Goal: Information Seeking & Learning: Learn about a topic

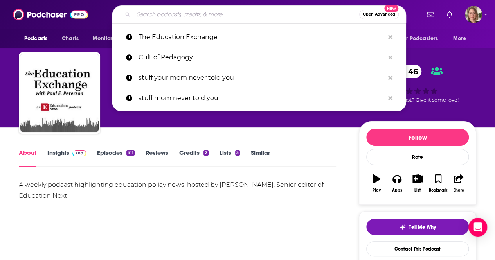
click at [218, 18] on input "Search podcasts, credits, & more..." at bounding box center [246, 14] width 226 height 13
paste input "Whole Hearted Leadership podcast"
type input "Whole Hearted Leadership podcast"
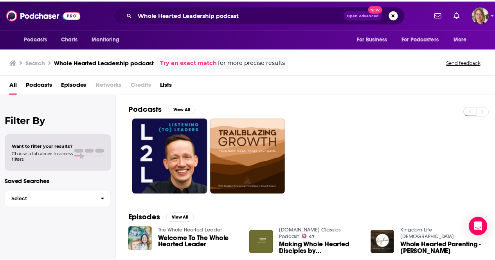
scroll to position [39, 0]
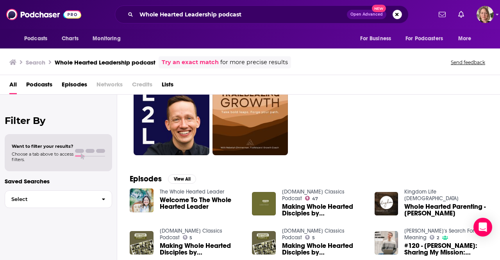
click at [203, 193] on div "Podcasts Charts Monitoring Whole Hearted Leadership podcast Open Advanced New F…" at bounding box center [250, 130] width 500 height 260
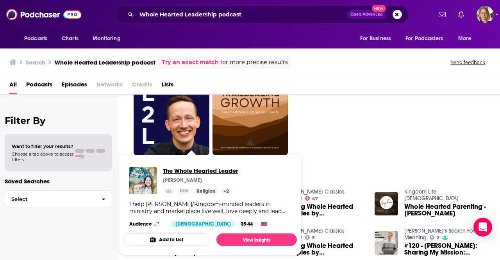
click at [185, 169] on span "The Whole Hearted Leader" at bounding box center [200, 170] width 75 height 7
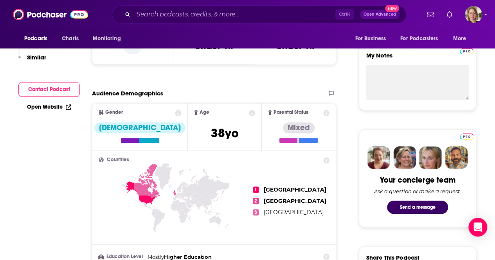
scroll to position [39, 0]
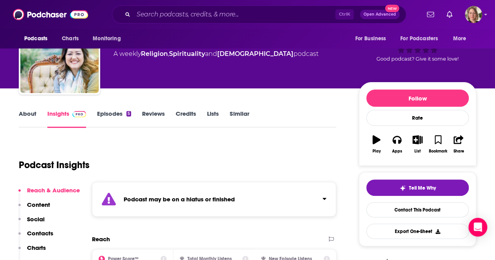
click at [28, 115] on link "About" at bounding box center [28, 119] width 18 height 18
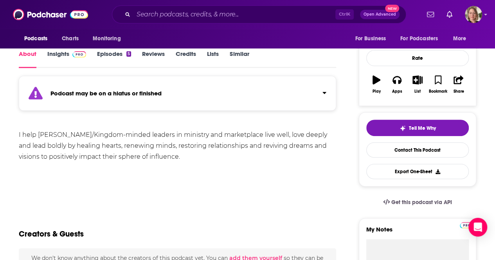
scroll to position [117, 0]
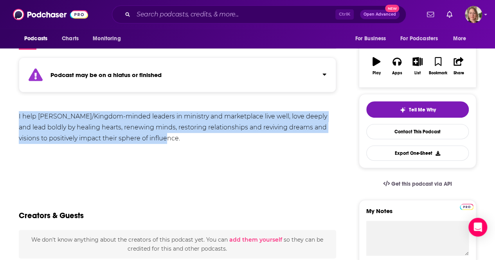
drag, startPoint x: 157, startPoint y: 137, endPoint x: 0, endPoint y: 115, distance: 158.3
copy div "I help [PERSON_NAME]/Kingdom-minded leaders in ministry and marketplace live we…"
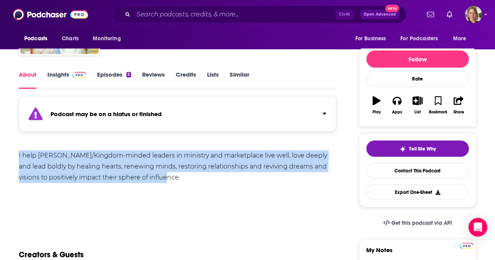
scroll to position [0, 0]
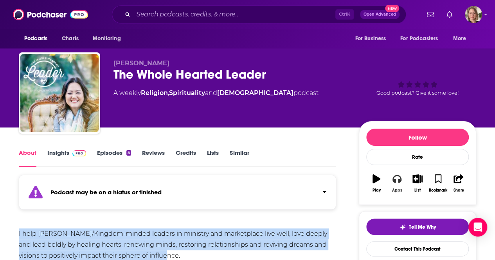
drag, startPoint x: 398, startPoint y: 181, endPoint x: 394, endPoint y: 181, distance: 3.9
click at [398, 181] on icon "button" at bounding box center [396, 179] width 9 height 8
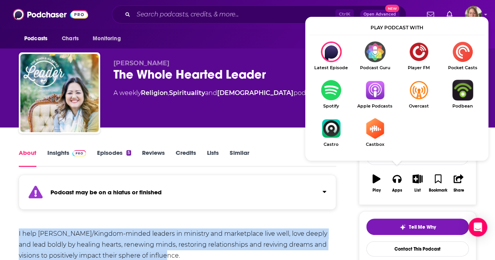
click at [383, 101] on link "Apple Podcasts" at bounding box center [375, 94] width 44 height 29
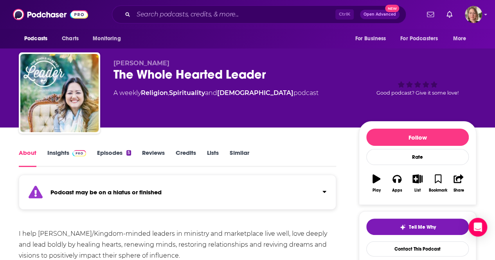
click at [157, 7] on div "Ctrl K Open Advanced New" at bounding box center [259, 14] width 294 height 18
click at [157, 13] on input "Search podcasts, credits, & more..." at bounding box center [234, 14] width 202 height 13
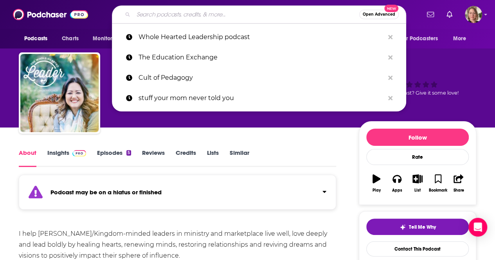
paste input "Whole Hearted Leadership"
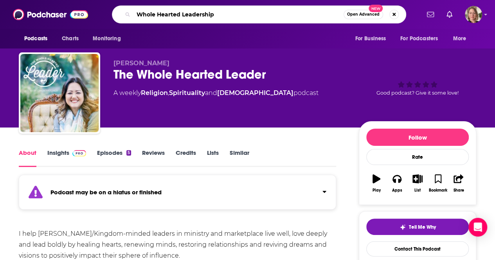
type input "Whole Hearted Leadership"
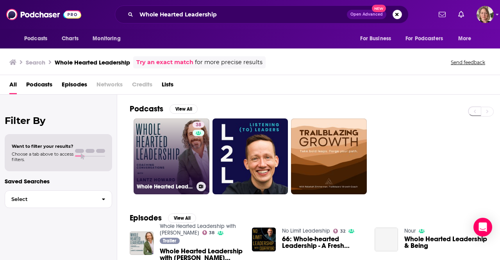
click at [161, 155] on link "38 Whole Hearted Leadership with [PERSON_NAME]" at bounding box center [172, 156] width 76 height 76
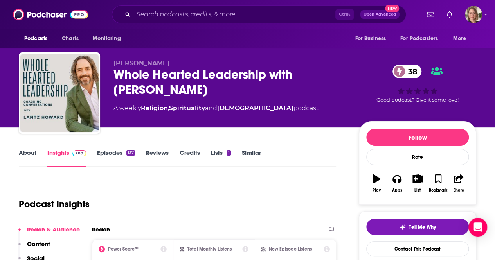
click at [33, 154] on link "About" at bounding box center [28, 158] width 18 height 18
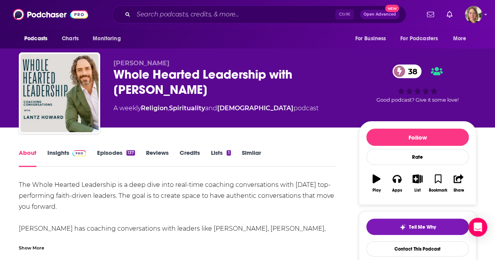
scroll to position [39, 0]
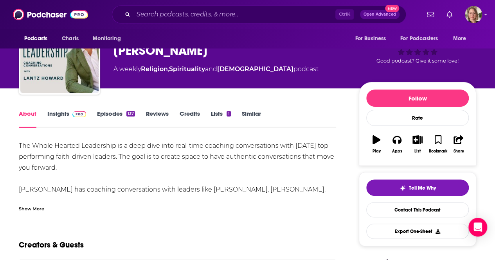
drag, startPoint x: 21, startPoint y: 144, endPoint x: 65, endPoint y: 168, distance: 50.0
click at [65, 168] on div "The Whole Hearted Leadership is a deep dive into real-time coaching conversatio…" at bounding box center [177, 194] width 317 height 109
click at [65, 169] on div "The Whole Hearted Leadership is a deep dive into real-time coaching conversatio…" at bounding box center [177, 194] width 317 height 109
click at [91, 173] on div "The Whole Hearted Leadership is a deep dive into real-time coaching conversatio…" at bounding box center [177, 194] width 317 height 109
drag, startPoint x: 76, startPoint y: 169, endPoint x: 17, endPoint y: 146, distance: 63.4
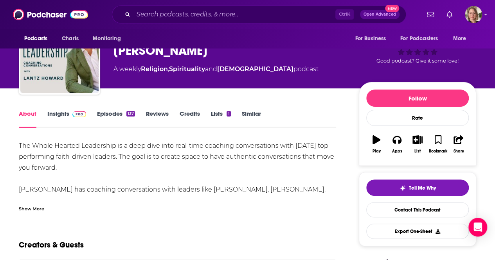
copy div "The Whole Hearted Leadership is a deep dive into real-time coaching conversatio…"
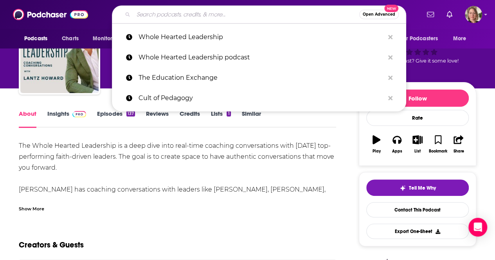
click at [196, 17] on input "Search podcasts, credits, & more..." at bounding box center [246, 14] width 226 height 13
paste input "Homeward: The Sovereign Business Podcast"
type input "Homeward: The Sovereign Business Podcast"
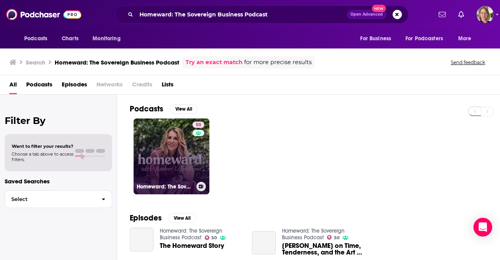
click at [164, 134] on link "50 Homeward: The Sovereign Business Podcast" at bounding box center [172, 156] width 76 height 76
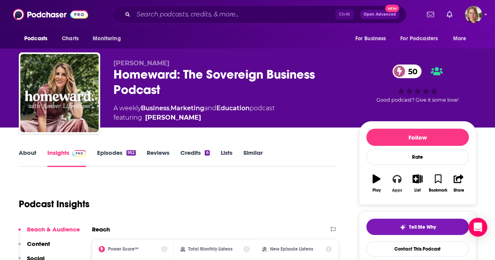
click at [396, 183] on button "Apps" at bounding box center [396, 183] width 20 height 28
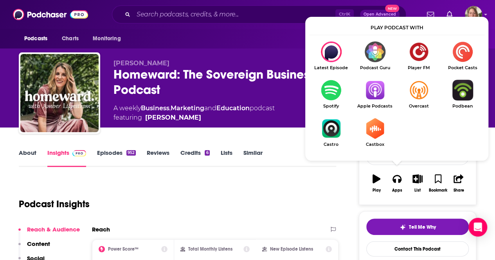
click at [380, 102] on link "Apple Podcasts" at bounding box center [375, 94] width 44 height 29
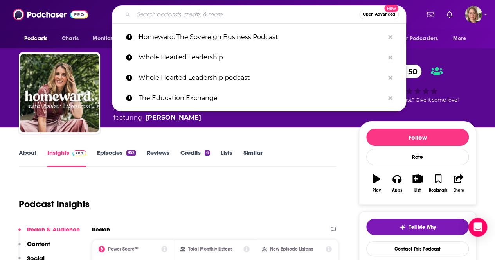
click at [256, 18] on input "Search podcasts, credits, & more..." at bounding box center [246, 14] width 226 height 13
paste input "[PERSON_NAME]"
type input "[PERSON_NAME]"
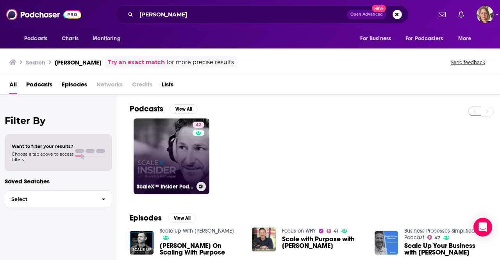
click at [189, 144] on link "42 ScaleX™ Insider Podcast" at bounding box center [172, 156] width 76 height 76
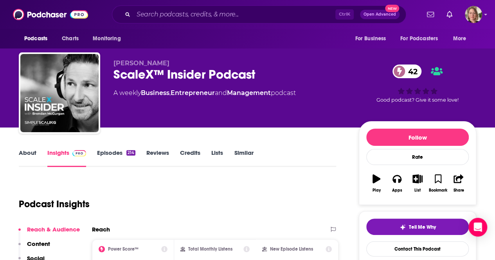
scroll to position [39, 0]
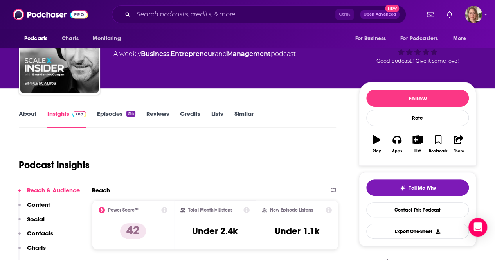
click at [143, 176] on div "Podcast Insights" at bounding box center [174, 160] width 311 height 40
click at [31, 110] on link "About" at bounding box center [28, 119] width 18 height 18
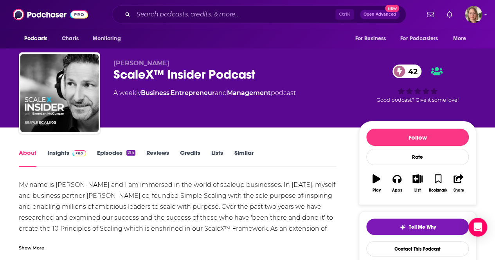
click at [29, 248] on div "Show More" at bounding box center [31, 247] width 25 height 7
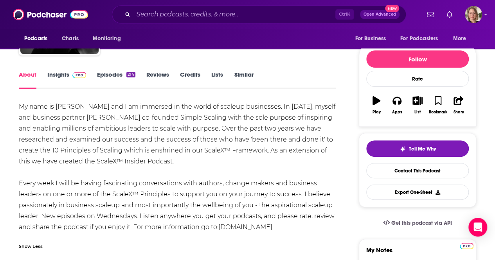
scroll to position [117, 0]
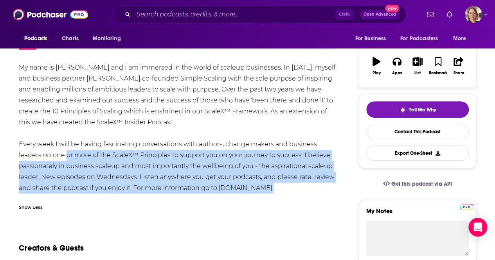
drag, startPoint x: 305, startPoint y: 186, endPoint x: 63, endPoint y: 151, distance: 244.2
click at [63, 151] on div "My name is [PERSON_NAME] and I am immersed in the world of scaleup businesses. …" at bounding box center [177, 127] width 317 height 131
drag, startPoint x: 107, startPoint y: 183, endPoint x: 113, endPoint y: 183, distance: 5.5
click at [107, 183] on div "My name is [PERSON_NAME] and I am immersed in the world of scaleup businesses. …" at bounding box center [177, 127] width 317 height 131
click at [133, 188] on div "My name is [PERSON_NAME] and I am immersed in the world of scaleup businesses. …" at bounding box center [177, 127] width 317 height 131
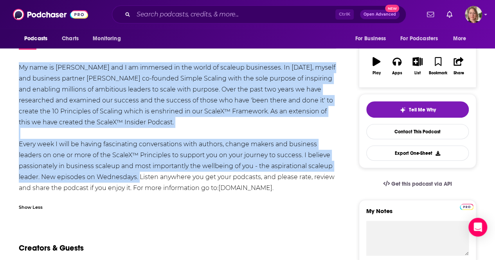
drag, startPoint x: 135, startPoint y: 178, endPoint x: 0, endPoint y: 68, distance: 174.5
copy div "My name is [PERSON_NAME] and I am immersed in the world of scaleup businesses. …"
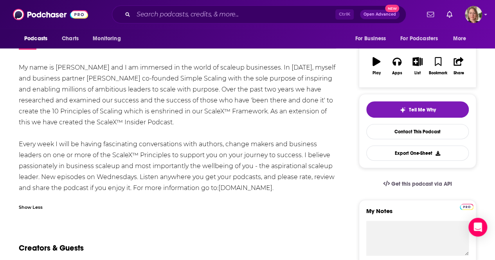
click at [117, 208] on div "Show Less" at bounding box center [177, 203] width 317 height 13
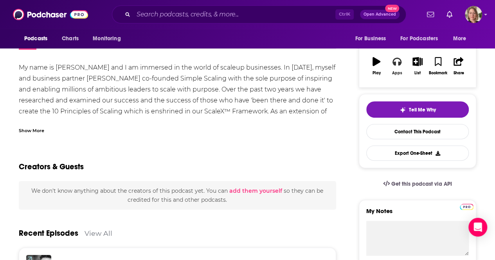
click at [395, 67] on button "Apps" at bounding box center [396, 66] width 20 height 28
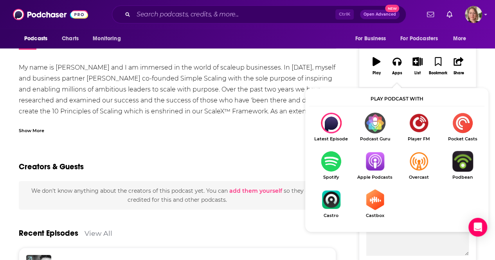
click at [376, 163] on img "Show Listen On dropdown" at bounding box center [375, 161] width 44 height 21
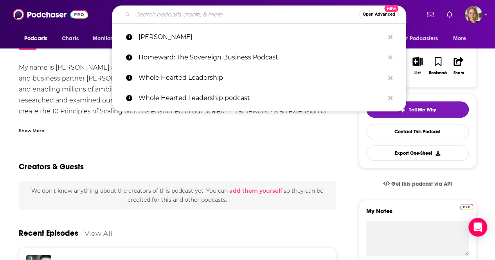
click at [193, 14] on input "Search podcasts, credits, & more..." at bounding box center [246, 14] width 226 height 13
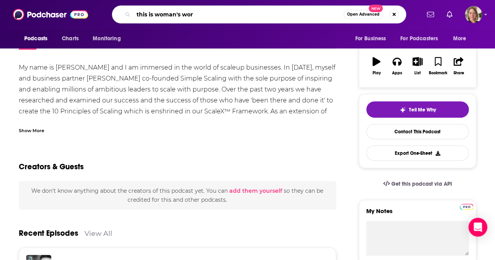
type input "this is woman's work"
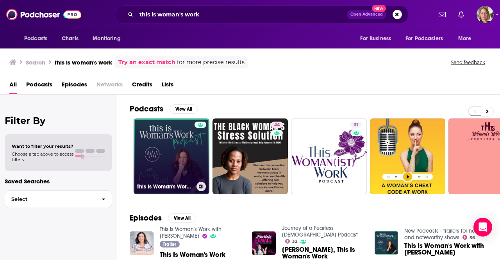
click at [185, 163] on link "This Is Woman's Work with [PERSON_NAME]" at bounding box center [172, 156] width 76 height 76
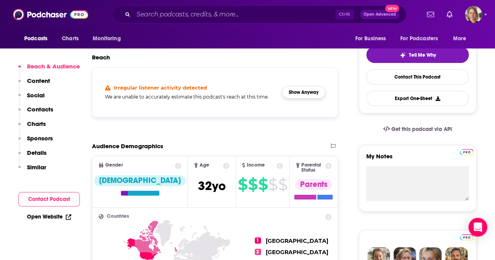
scroll to position [156, 0]
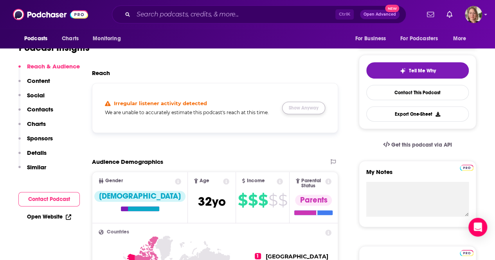
click at [305, 110] on button "Show Anyway" at bounding box center [303, 108] width 43 height 13
